Goal: Task Accomplishment & Management: Complete application form

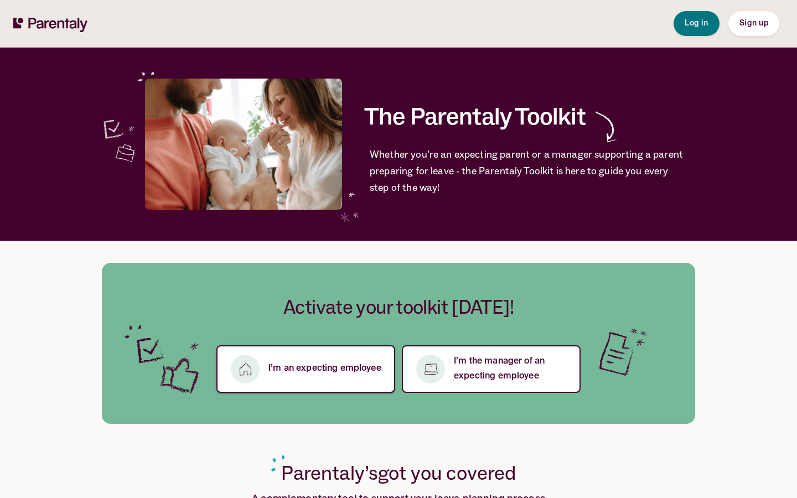
click at [341, 370] on p "I’m an expecting employee" at bounding box center [325, 369] width 113 height 15
